Goal: Book appointment/travel/reservation

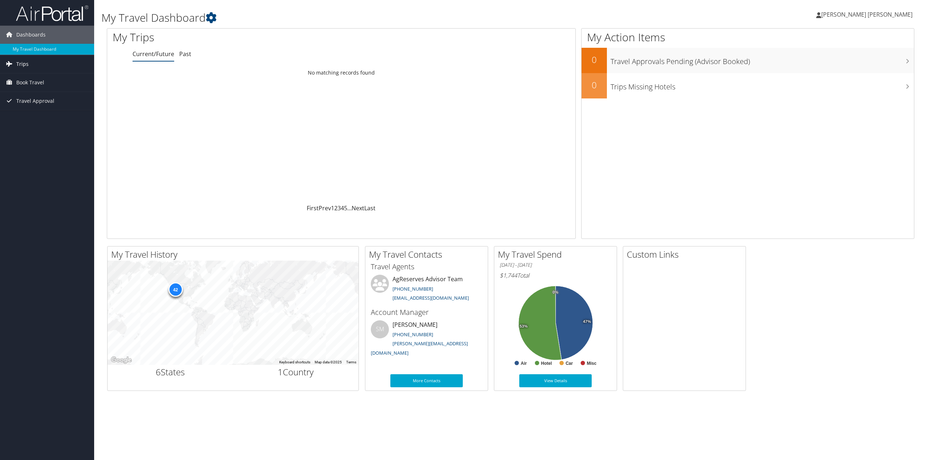
click at [18, 63] on span "Trips" at bounding box center [22, 64] width 12 height 18
click at [21, 113] on span "Book Travel" at bounding box center [30, 115] width 28 height 18
click at [24, 150] on link "Book/Manage Online Trips" at bounding box center [47, 151] width 94 height 11
